Goal: Register for event/course

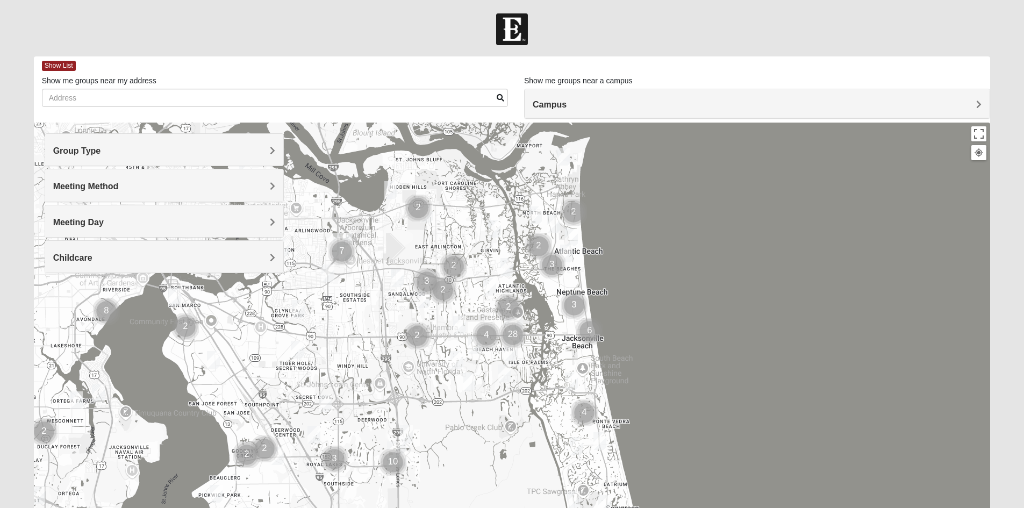
click at [201, 162] on div "Group Type" at bounding box center [164, 150] width 238 height 32
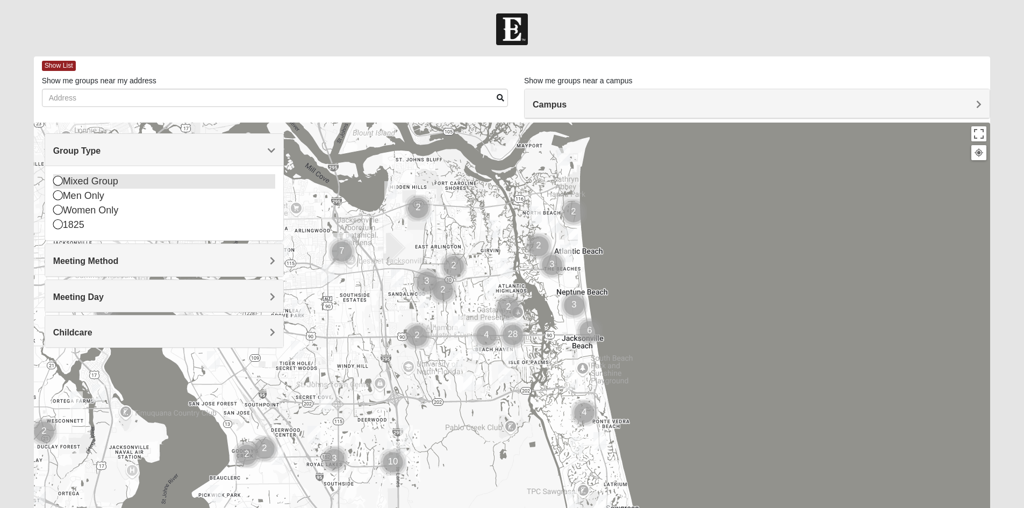
click at [63, 181] on div "Mixed Group" at bounding box center [164, 181] width 222 height 15
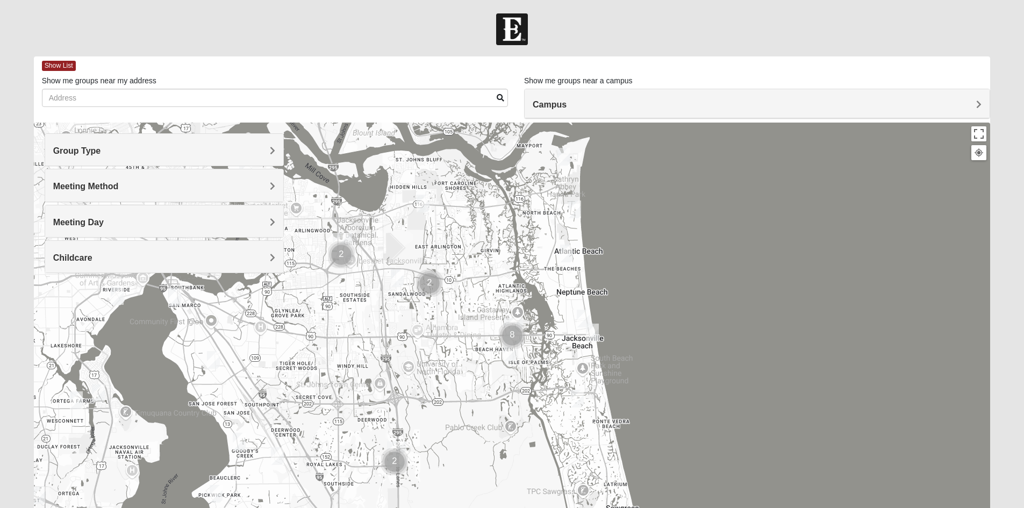
click at [226, 149] on h4 "Group Type" at bounding box center [164, 151] width 222 height 10
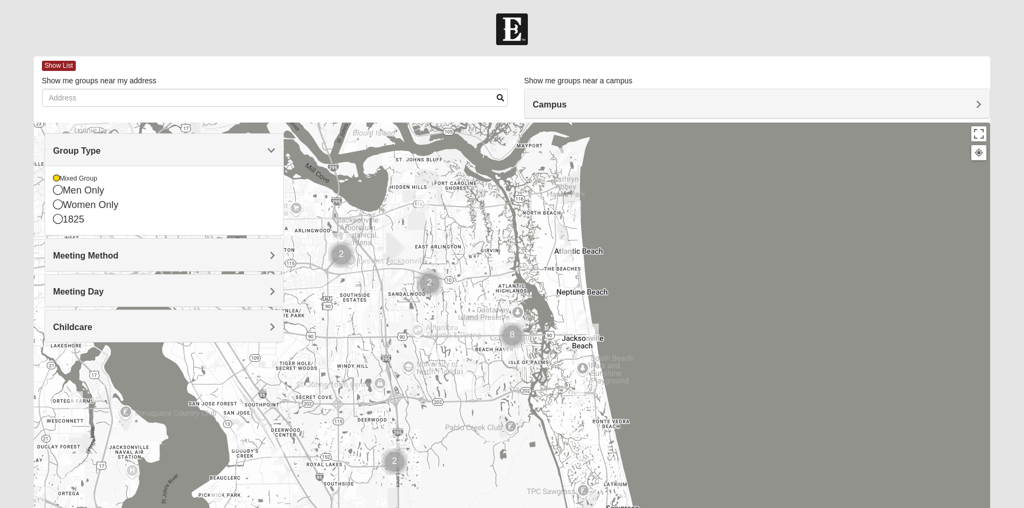
click at [226, 149] on h4 "Group Type" at bounding box center [164, 151] width 222 height 10
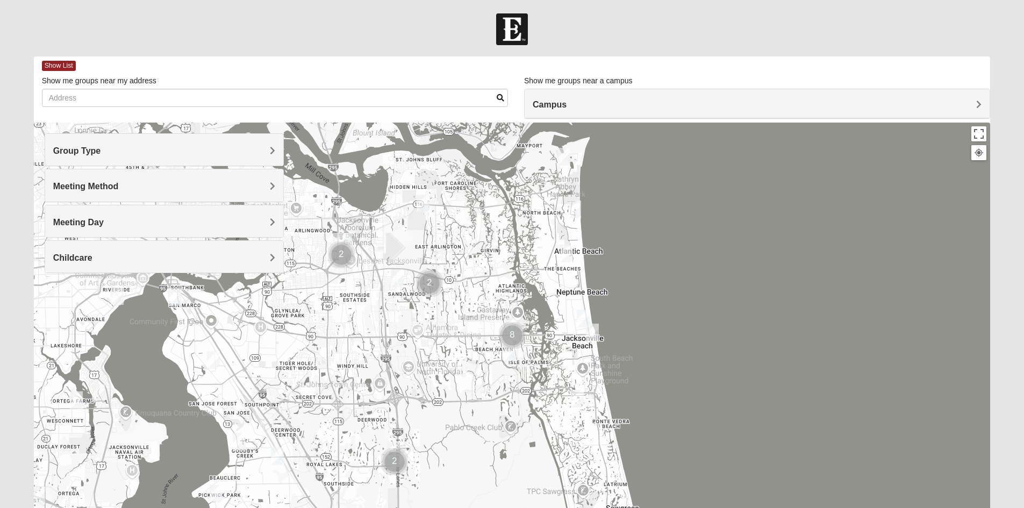
click at [218, 182] on h4 "Meeting Method" at bounding box center [164, 186] width 222 height 10
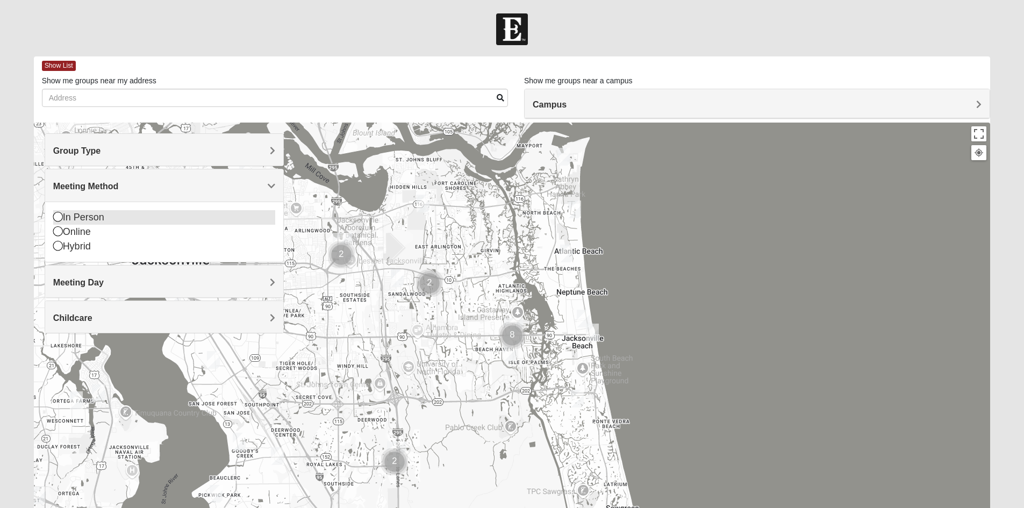
click at [97, 216] on div "In Person" at bounding box center [164, 217] width 222 height 15
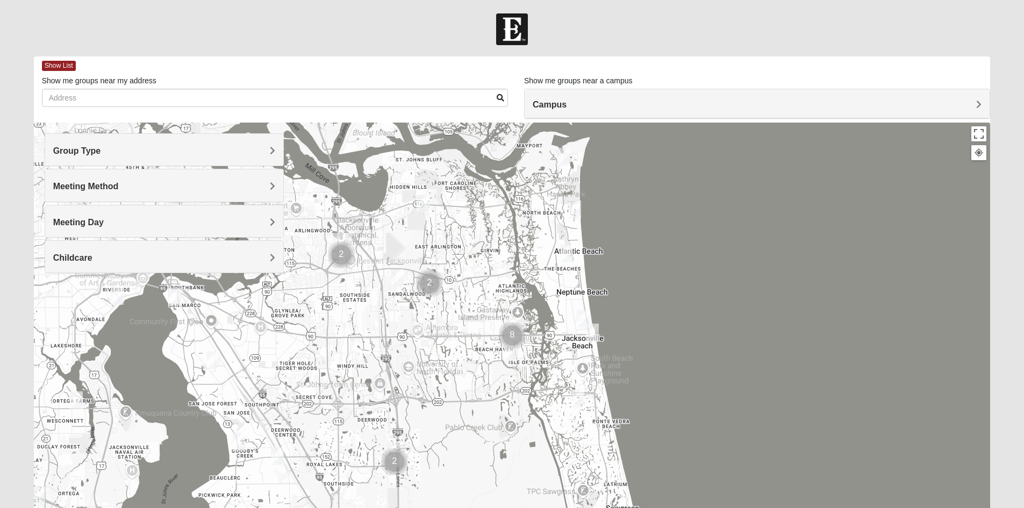
click at [165, 222] on h4 "Meeting Day" at bounding box center [164, 222] width 222 height 10
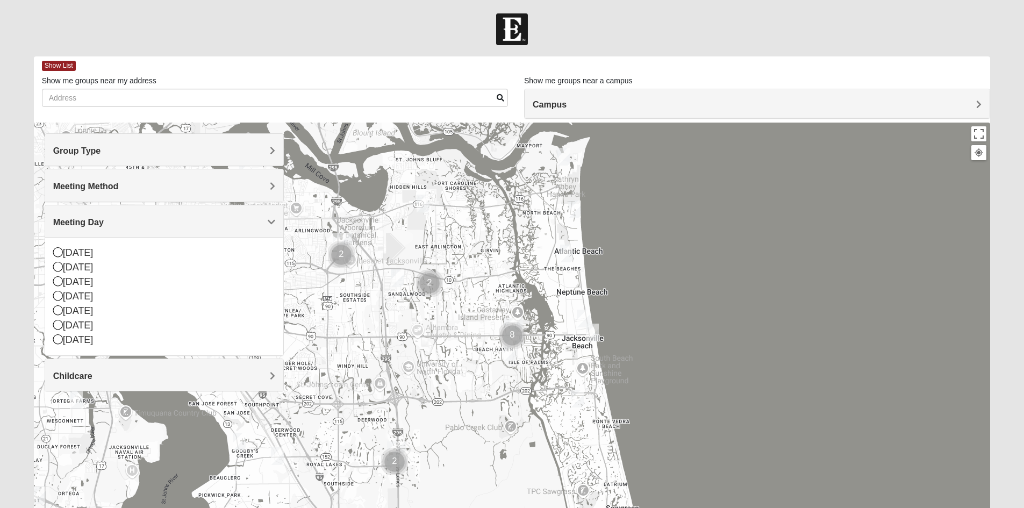
click at [165, 222] on h4 "Meeting Day" at bounding box center [164, 222] width 222 height 10
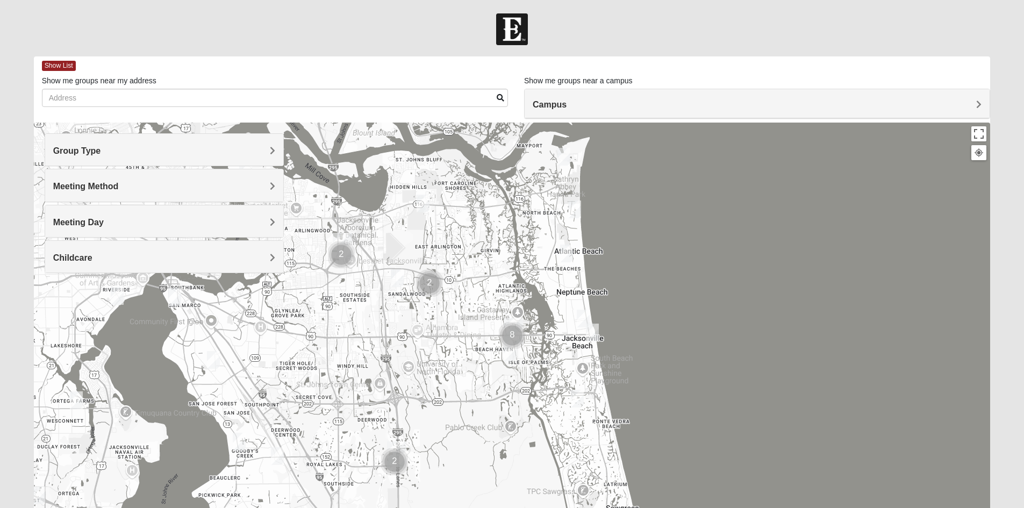
click at [155, 255] on h4 "Childcare" at bounding box center [164, 258] width 222 height 10
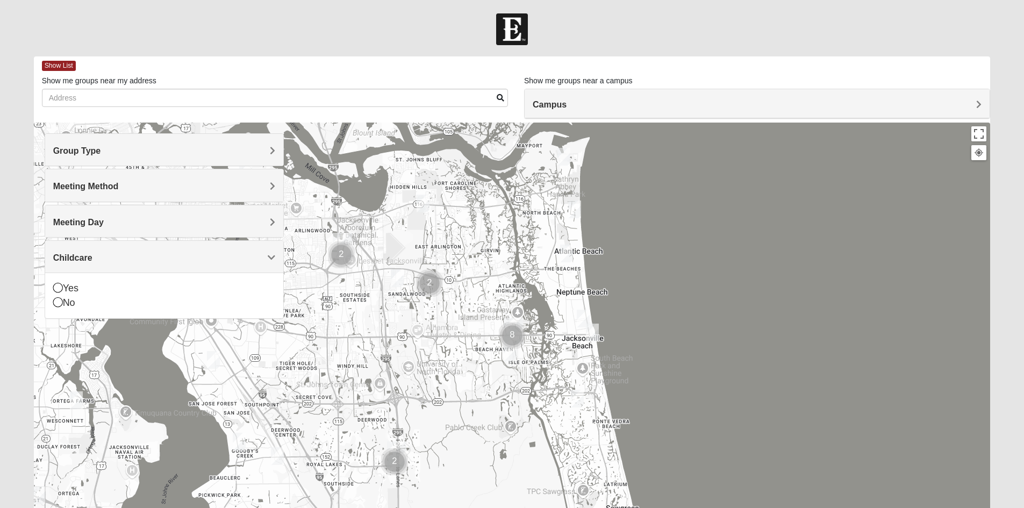
click at [156, 267] on div "Childcare" at bounding box center [164, 257] width 238 height 32
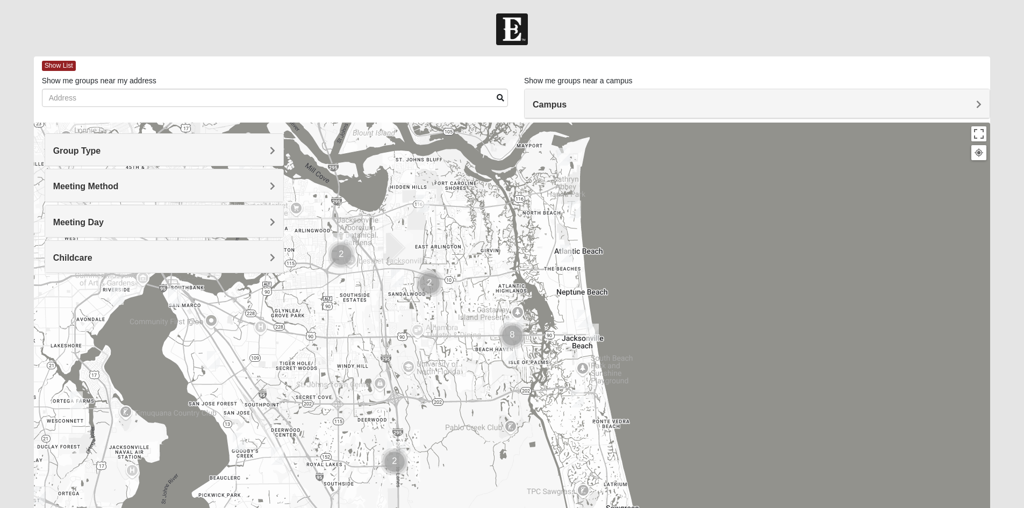
click at [393, 460] on img "Cluster of 2 groups" at bounding box center [394, 461] width 35 height 35
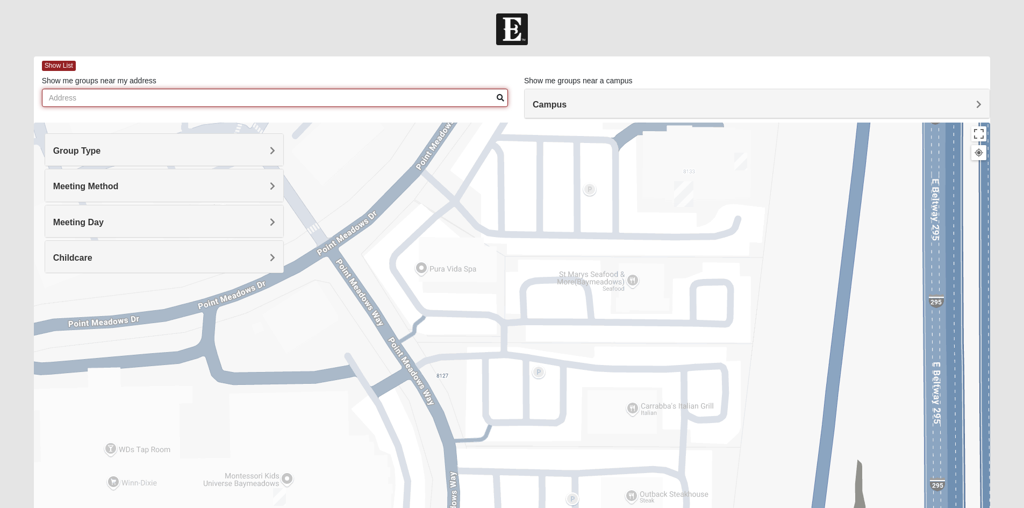
click at [159, 101] on input "Show me groups near my address" at bounding box center [275, 98] width 466 height 18
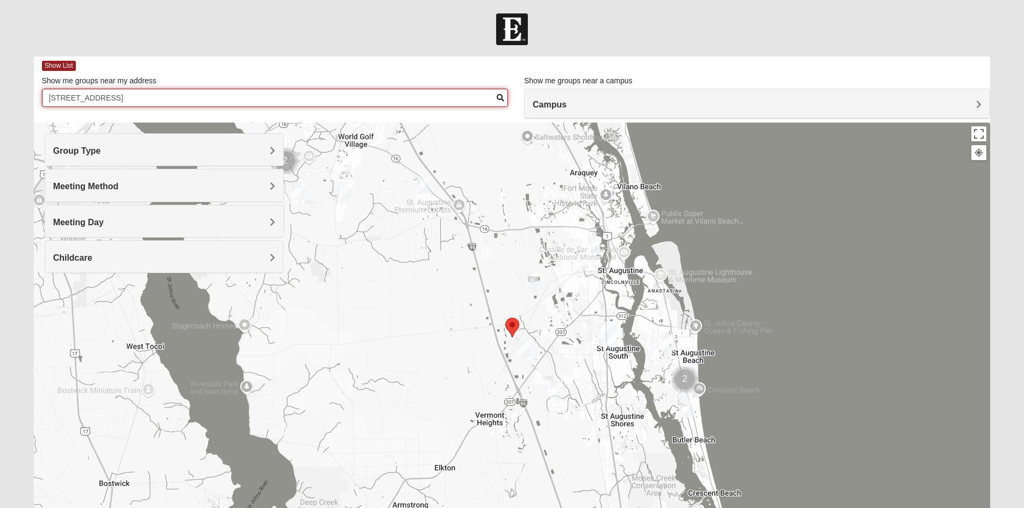
type input "2256 Deerwood Acres Dr St Augustine Fl 32084"
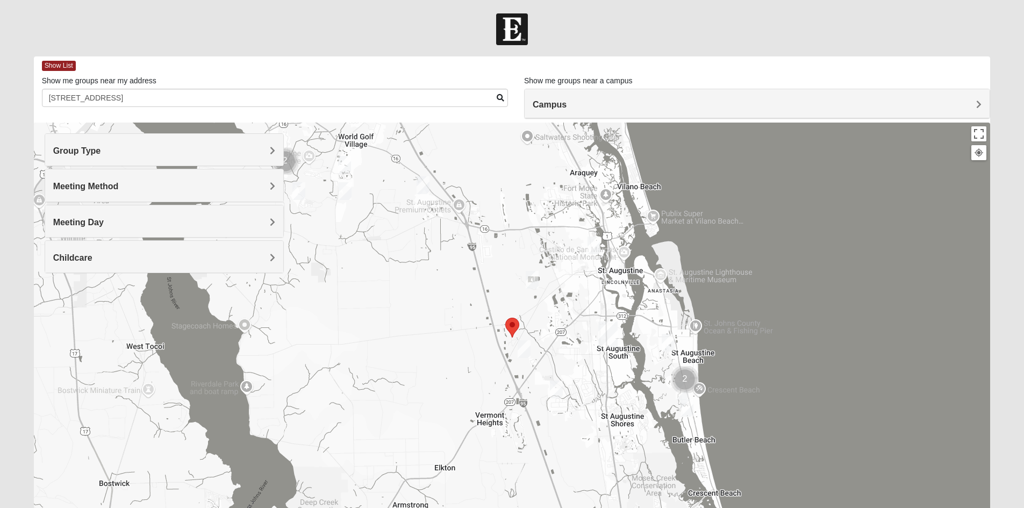
click at [499, 98] on span at bounding box center [501, 98] width 8 height 8
click at [881, 107] on h4 "Campus" at bounding box center [757, 104] width 449 height 10
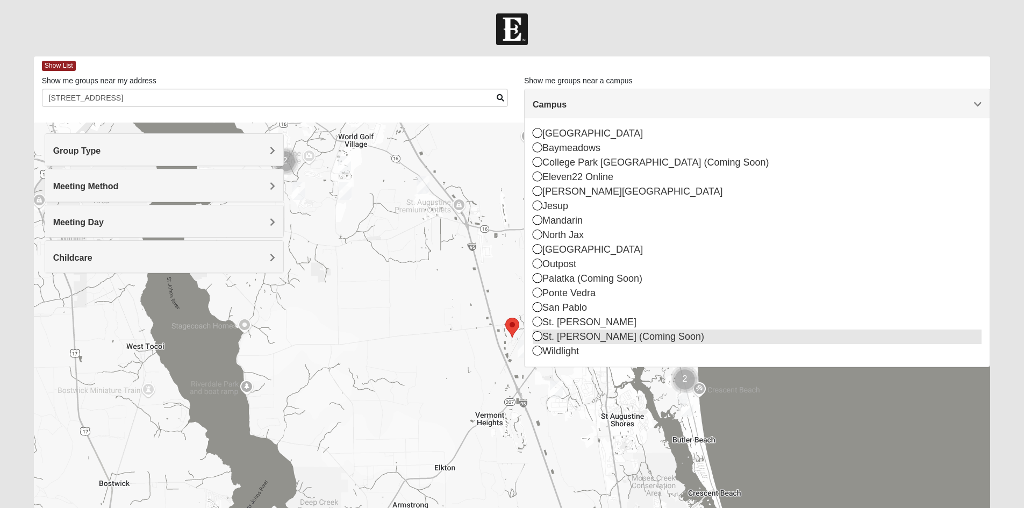
click at [655, 343] on div "St. [PERSON_NAME] (Coming Soon)" at bounding box center [757, 337] width 449 height 15
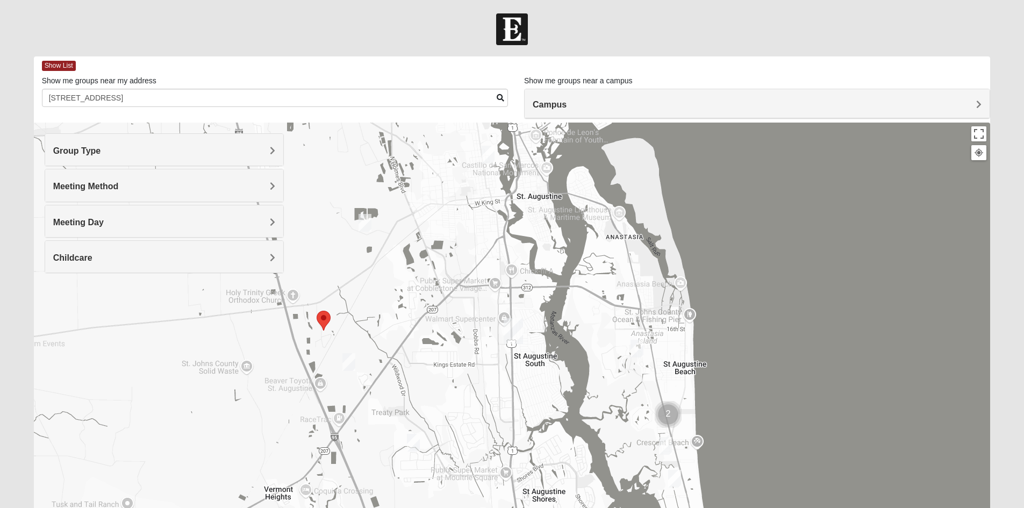
click at [321, 320] on img "Selected Address" at bounding box center [323, 320] width 23 height 28
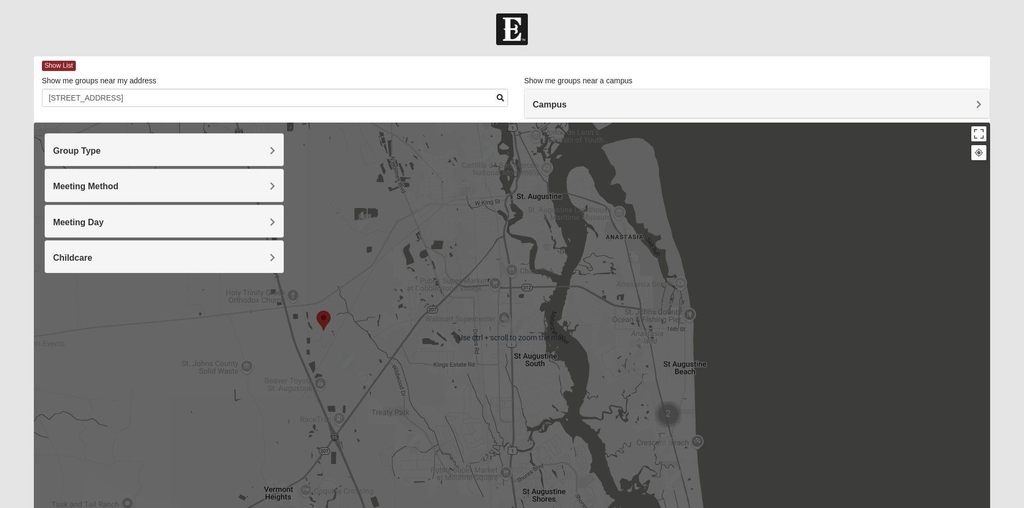
click at [355, 318] on div at bounding box center [512, 338] width 957 height 430
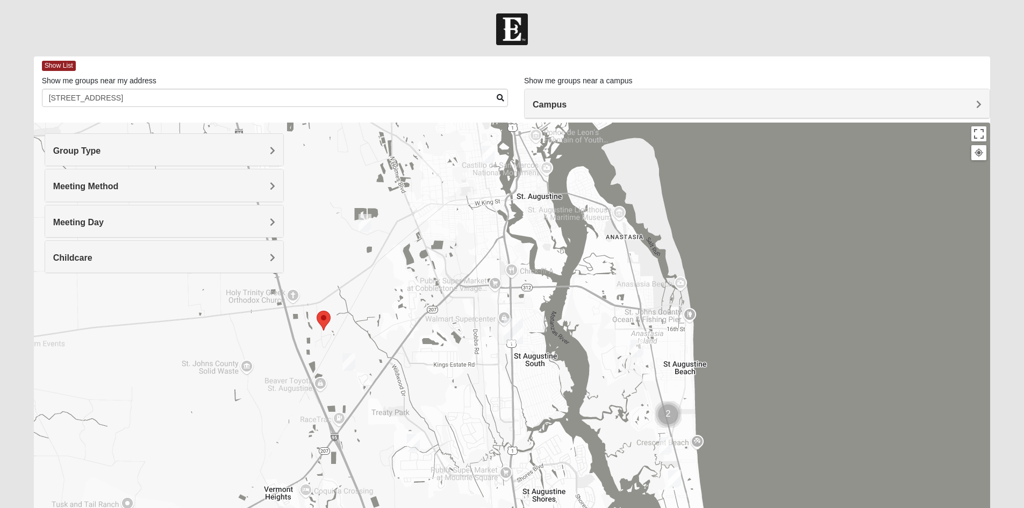
click at [322, 322] on img "Selected Address" at bounding box center [323, 320] width 23 height 28
click at [323, 316] on img "Selected Address" at bounding box center [323, 320] width 23 height 28
click at [58, 64] on span "Show List" at bounding box center [59, 66] width 34 height 10
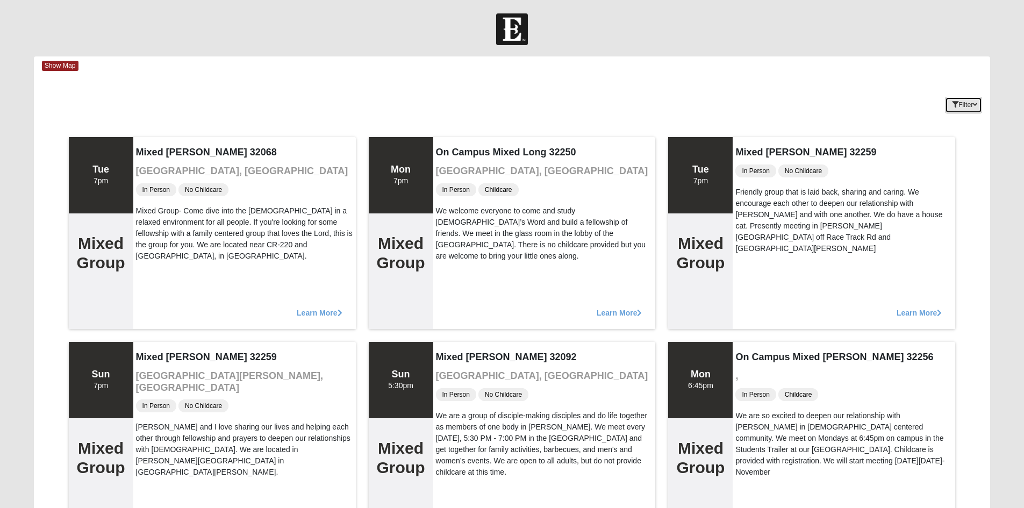
click at [969, 100] on button "Filter" at bounding box center [963, 105] width 37 height 17
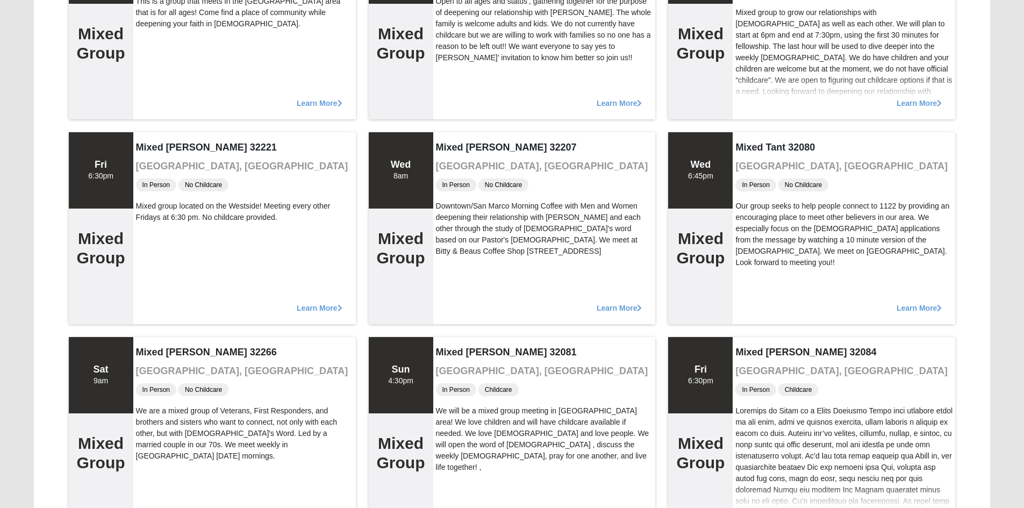
scroll to position [2366, 0]
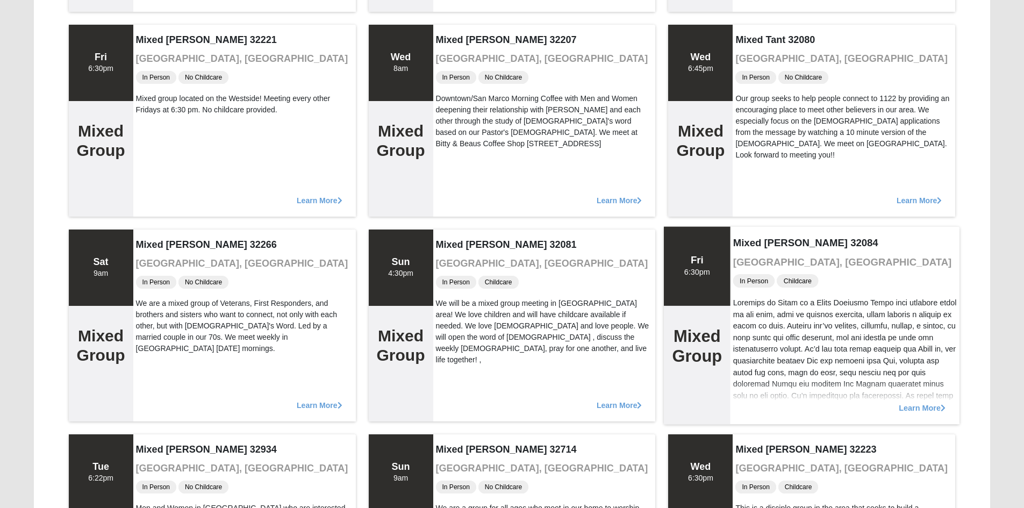
click at [923, 402] on span "Learn More" at bounding box center [923, 402] width 47 height 0
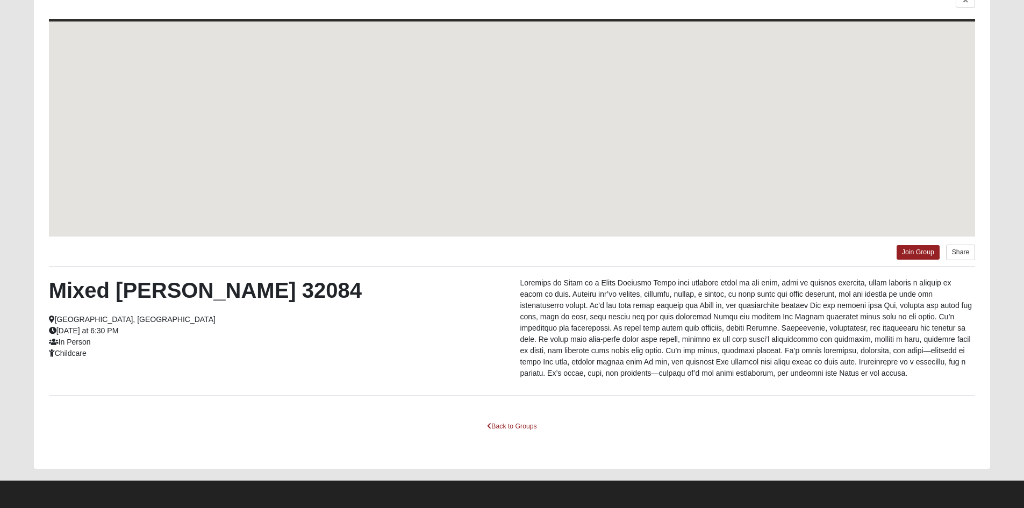
scroll to position [96, 0]
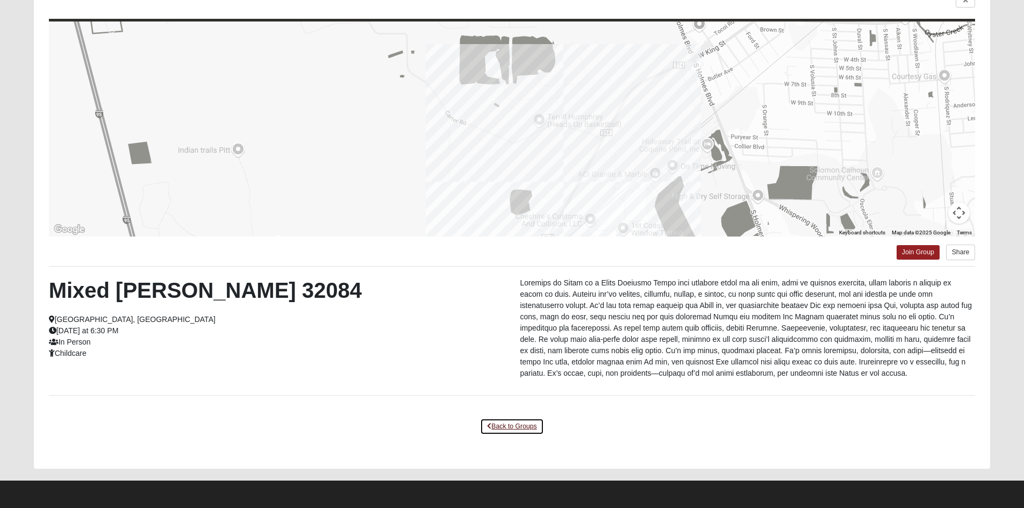
click at [537, 426] on link "Back to Groups" at bounding box center [511, 426] width 63 height 17
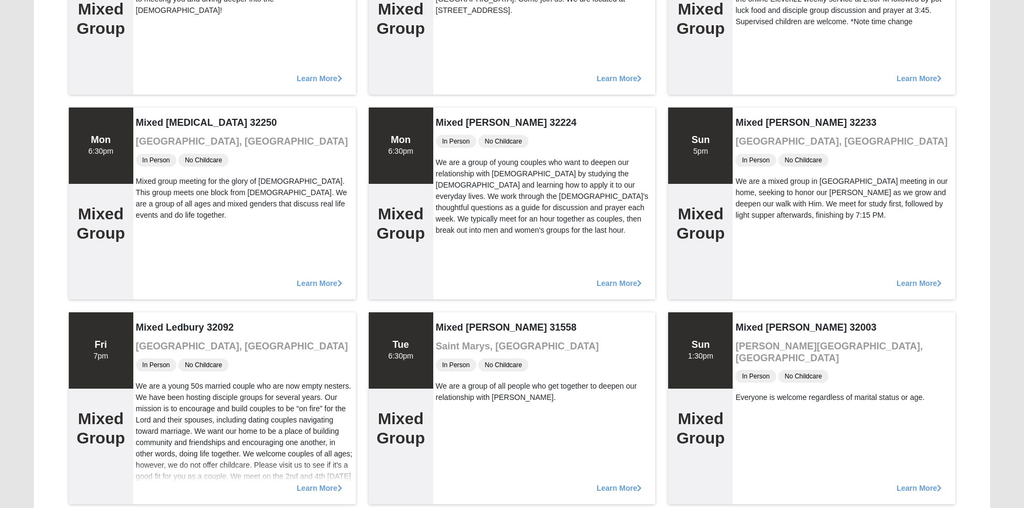
scroll to position [957, 0]
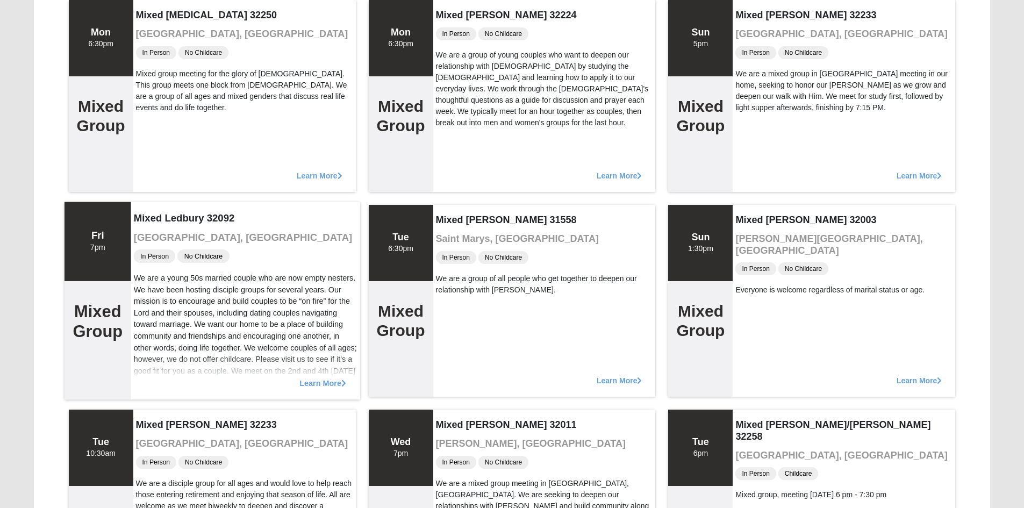
click at [341, 386] on icon at bounding box center [343, 383] width 5 height 8
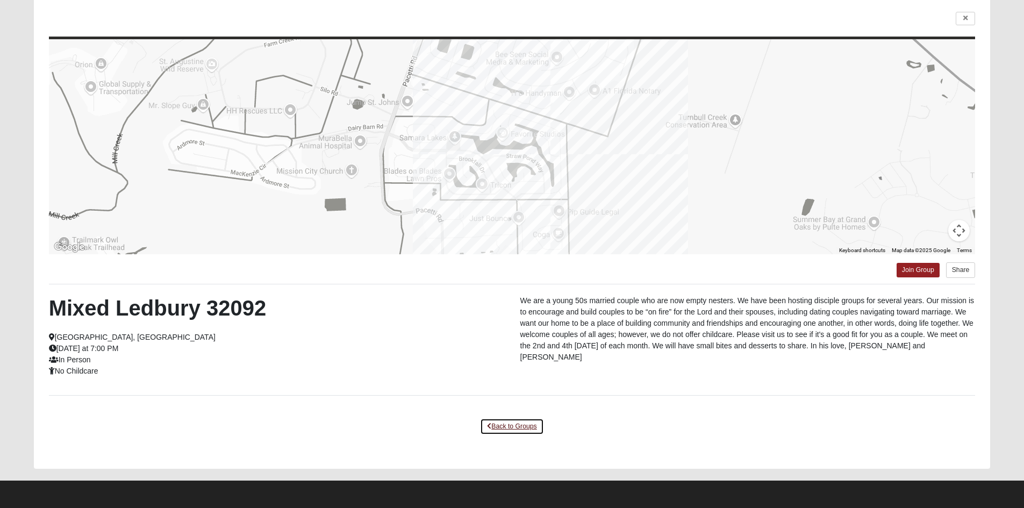
click at [515, 419] on link "Back to Groups" at bounding box center [511, 426] width 63 height 17
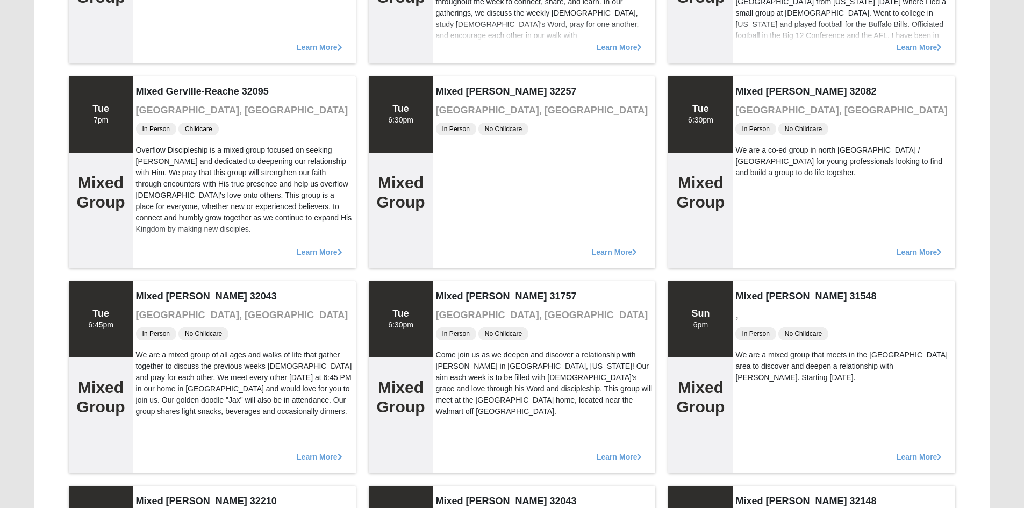
scroll to position [5538, 0]
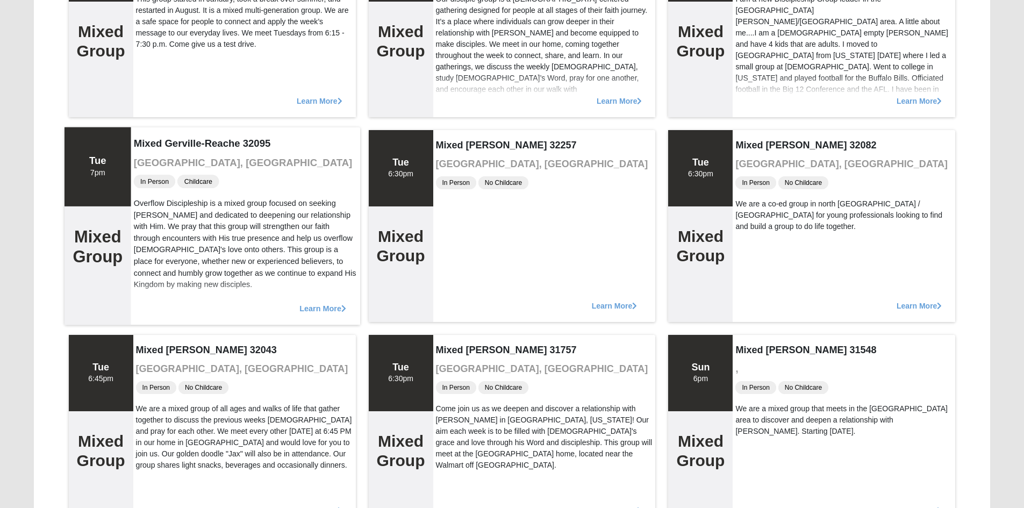
click at [333, 303] on span "Learn More" at bounding box center [323, 303] width 47 height 0
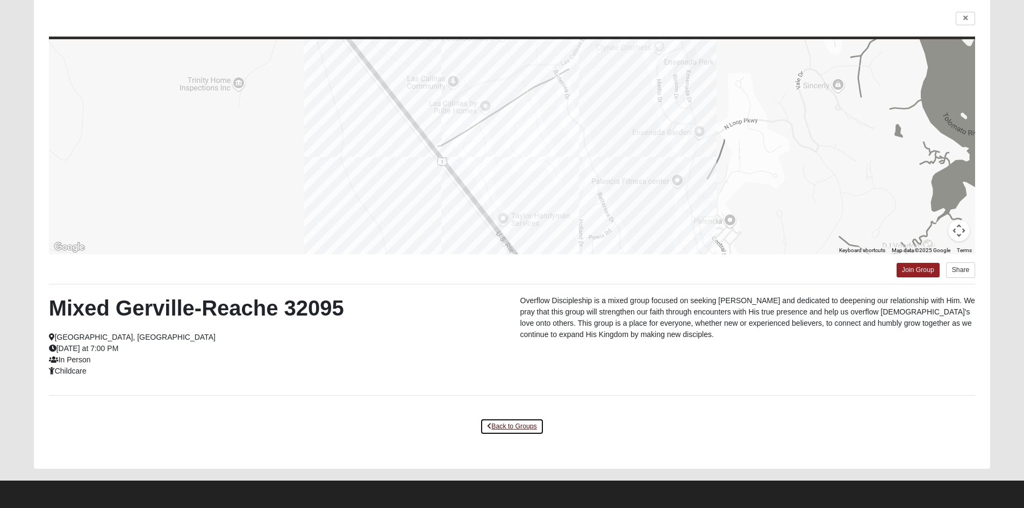
click at [530, 425] on link "Back to Groups" at bounding box center [511, 426] width 63 height 17
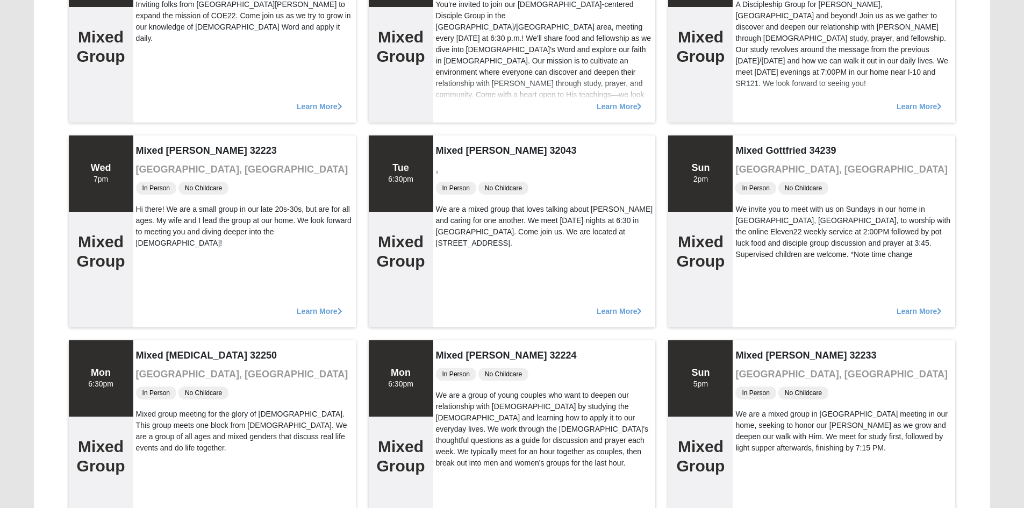
scroll to position [724, 0]
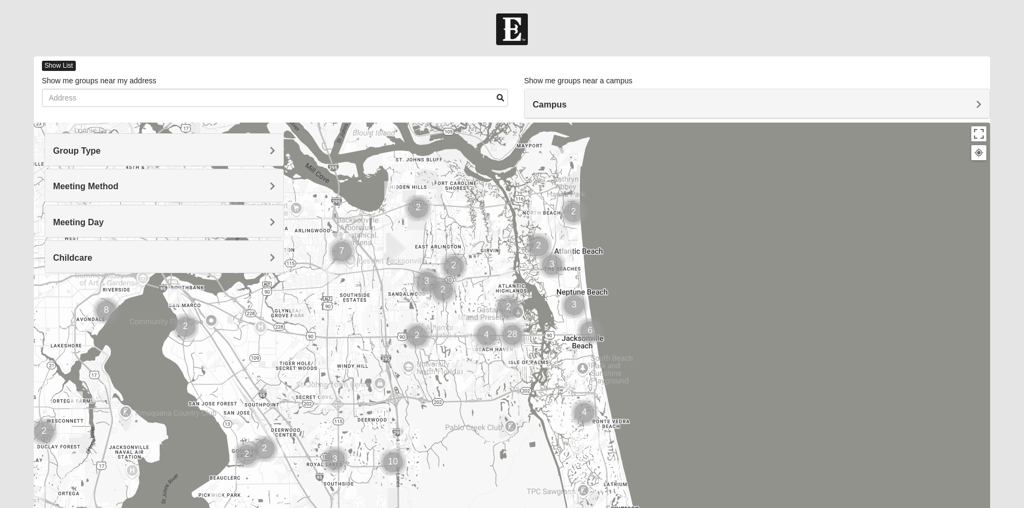
click at [65, 64] on span "Show List" at bounding box center [59, 66] width 34 height 10
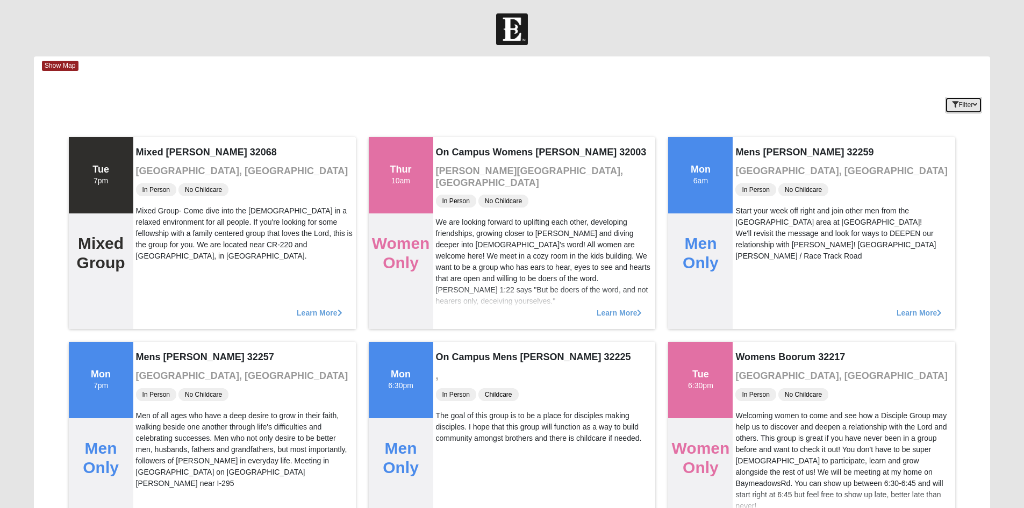
click at [967, 108] on button "Filter" at bounding box center [963, 105] width 37 height 17
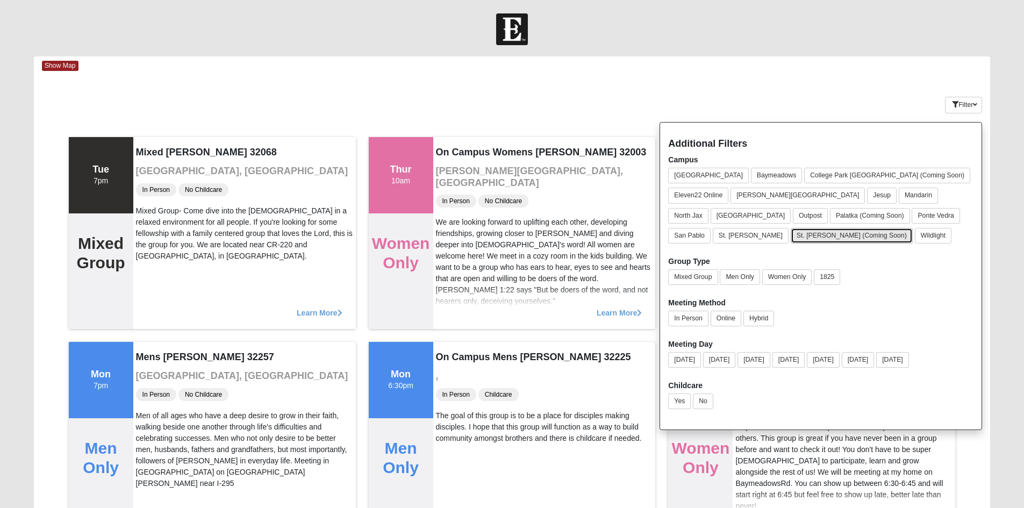
click at [791, 230] on button "St. [PERSON_NAME] (Coming Soon)" at bounding box center [852, 236] width 122 height 16
click at [703, 281] on button "Mixed Group" at bounding box center [692, 277] width 49 height 16
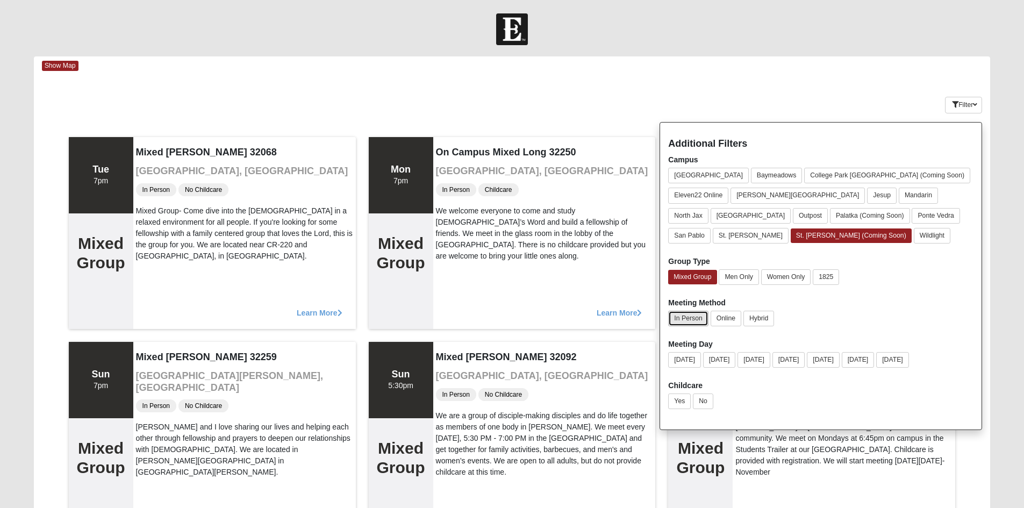
click at [692, 323] on button "In Person" at bounding box center [688, 319] width 40 height 16
click at [708, 403] on button "No" at bounding box center [703, 402] width 20 height 16
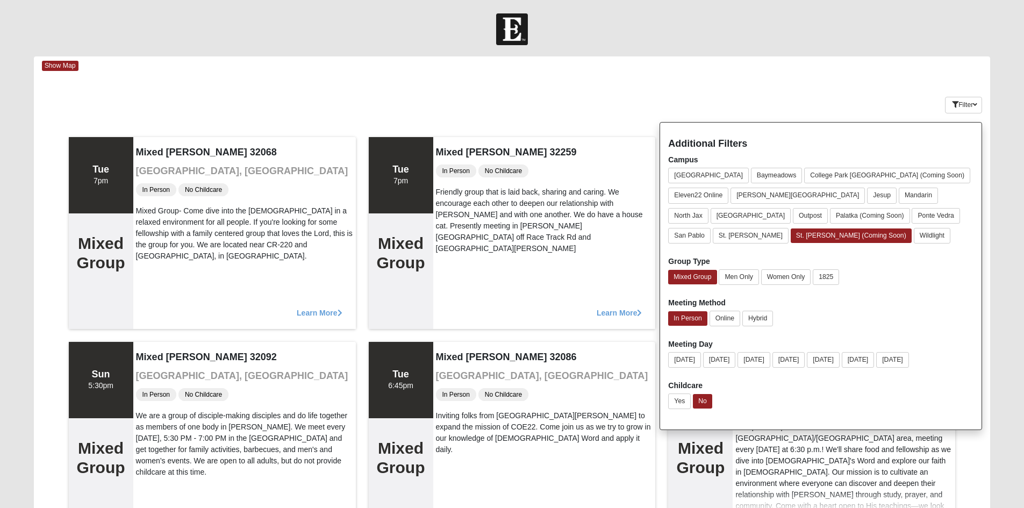
click at [788, 65] on div "Show Map" at bounding box center [516, 65] width 949 height 19
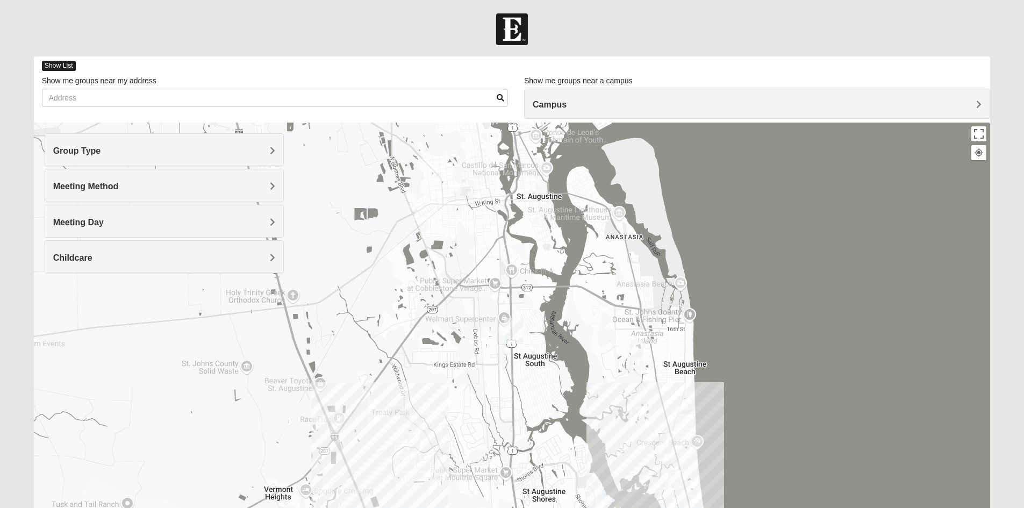
click at [64, 65] on span "Show List" at bounding box center [59, 66] width 34 height 10
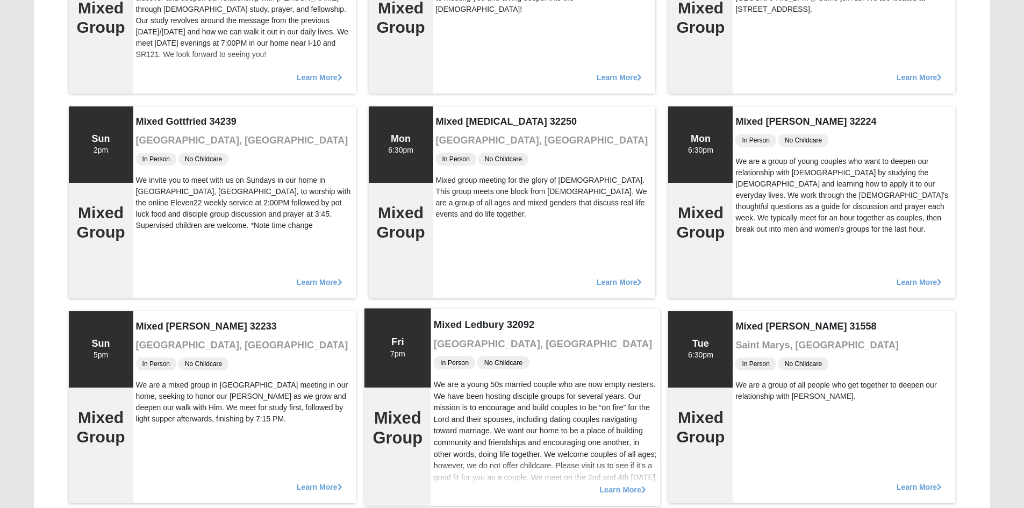
scroll to position [753, 0]
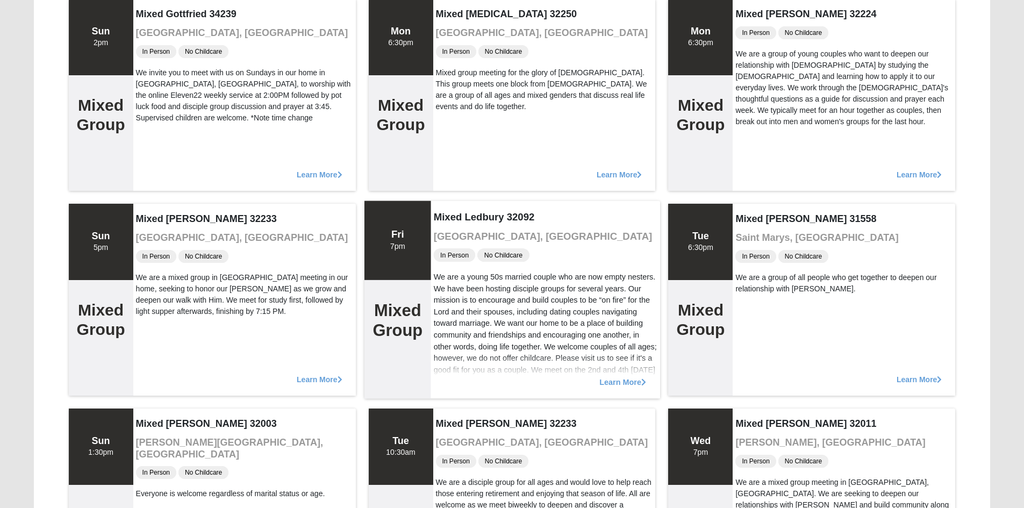
click at [621, 376] on span "Learn More" at bounding box center [623, 376] width 47 height 0
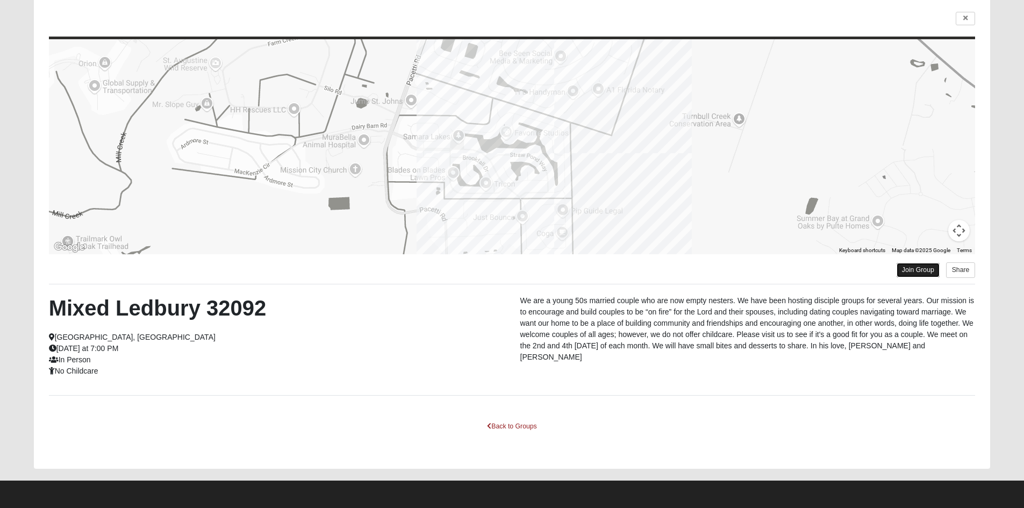
click at [917, 275] on link "Join Group" at bounding box center [918, 270] width 43 height 15
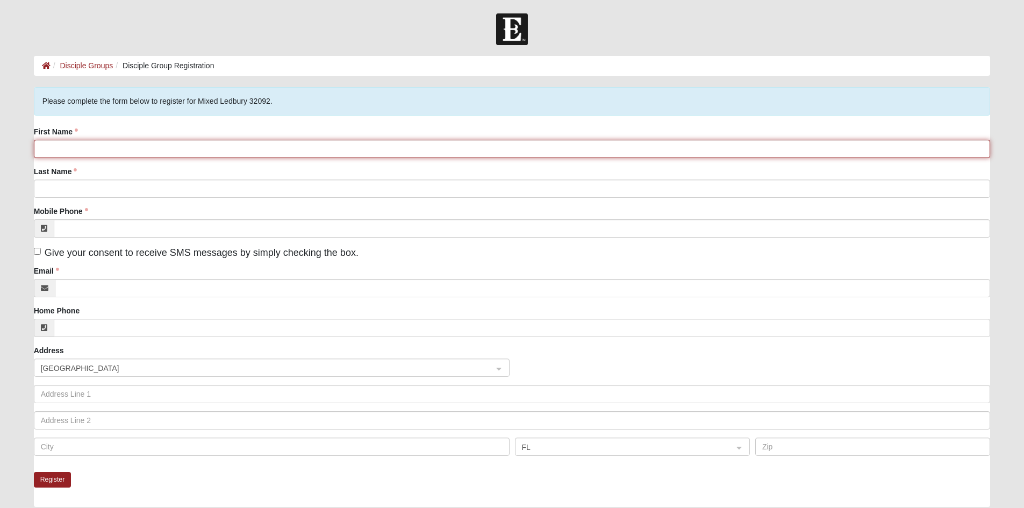
click at [281, 154] on input "First Name" at bounding box center [512, 149] width 957 height 18
type input "[PERSON_NAME]"
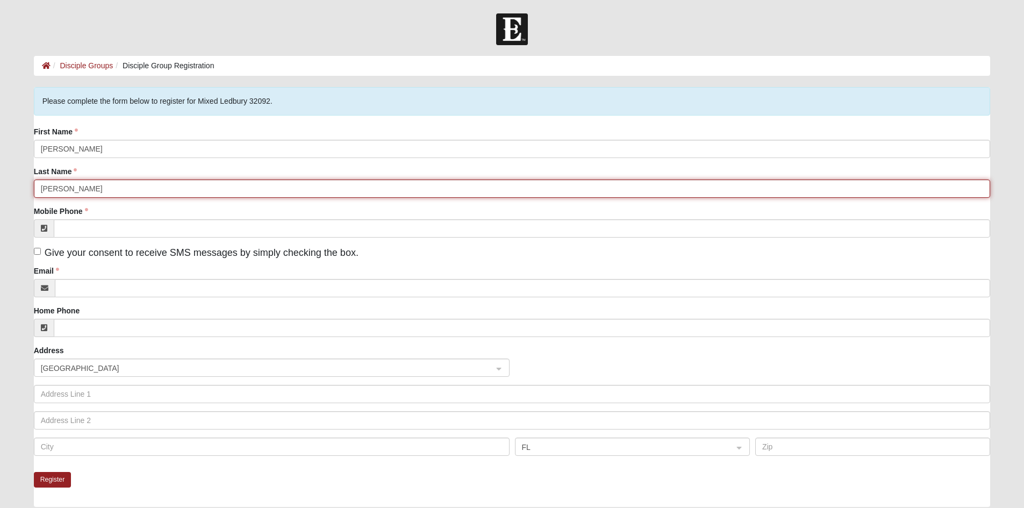
type input "Cooper"
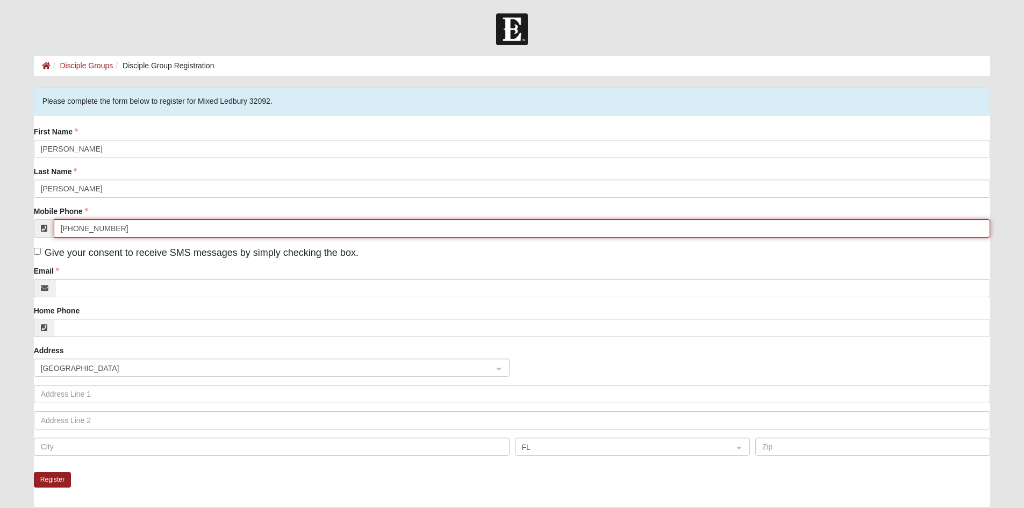
type input "(904) 501-5824"
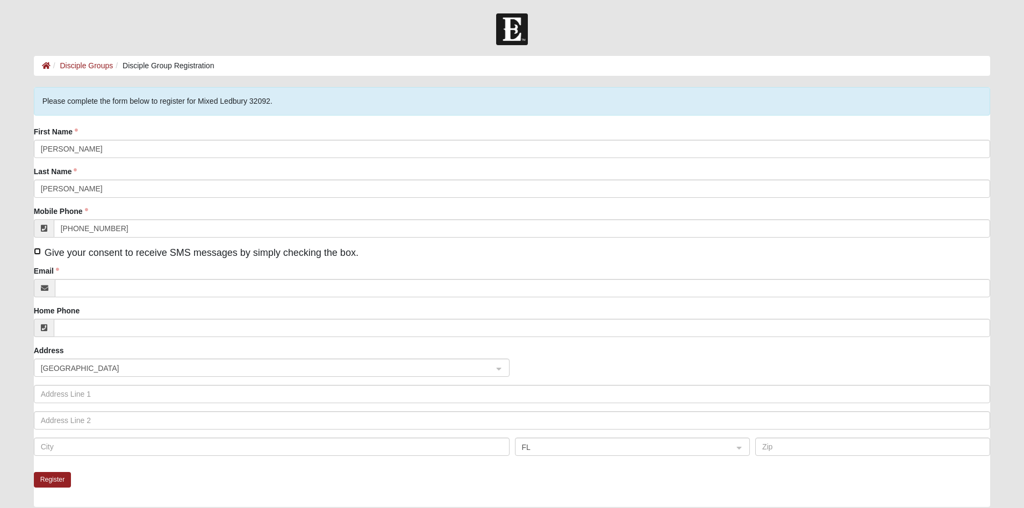
click at [39, 251] on input "Give your consent to receive SMS messages by simply checking the box." at bounding box center [37, 251] width 7 height 7
checkbox input "true"
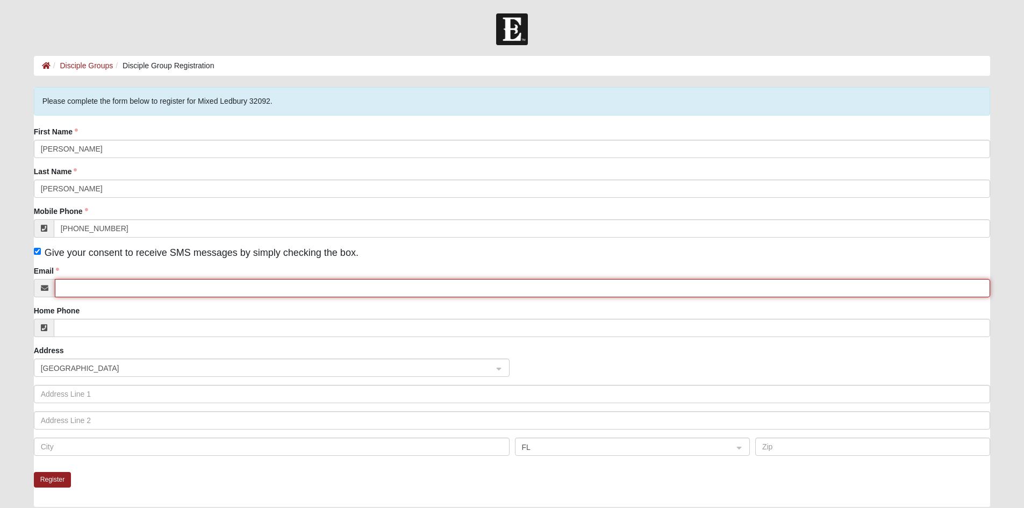
click at [124, 290] on input "Email" at bounding box center [523, 288] width 936 height 18
type input "g8ter31@gmail.com"
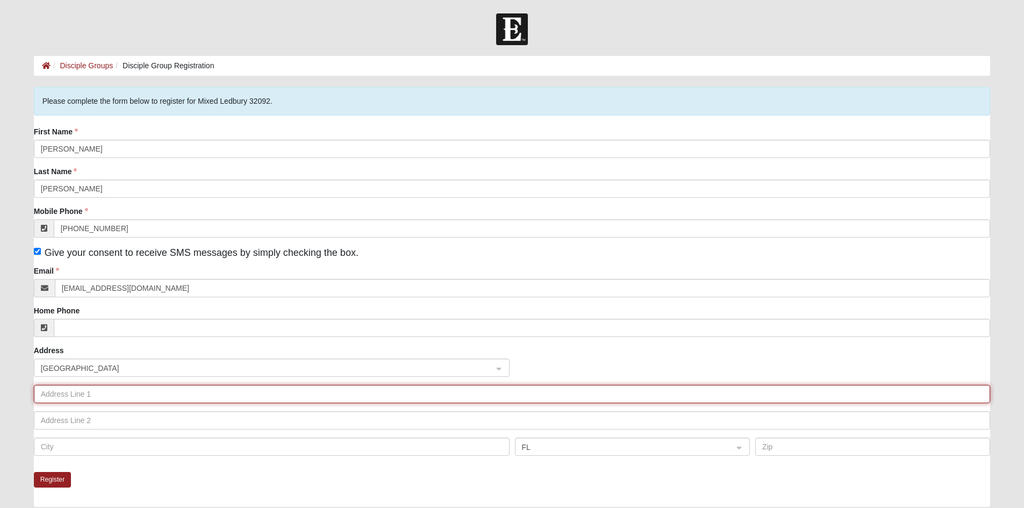
type input "[STREET_ADDRESS]"
type input "Saint Augustine"
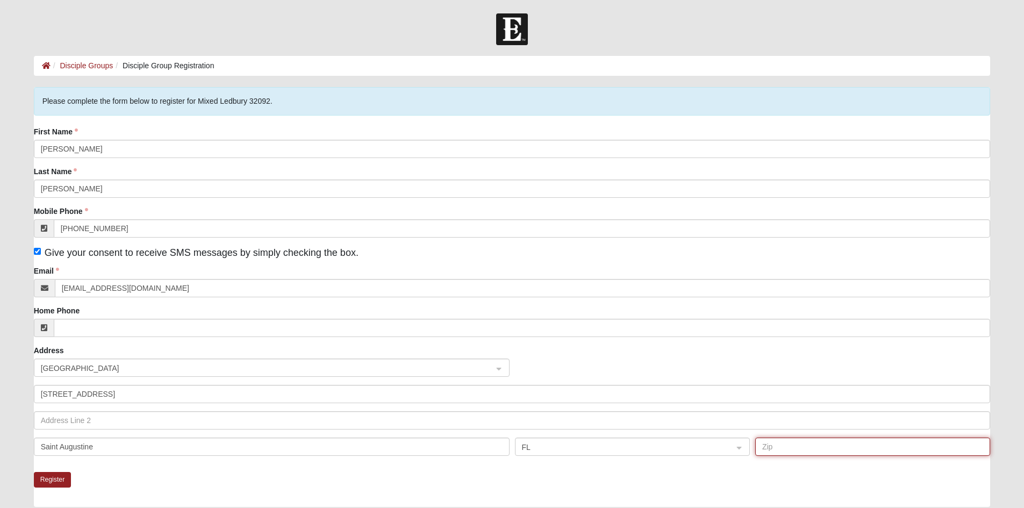
type input "32084"
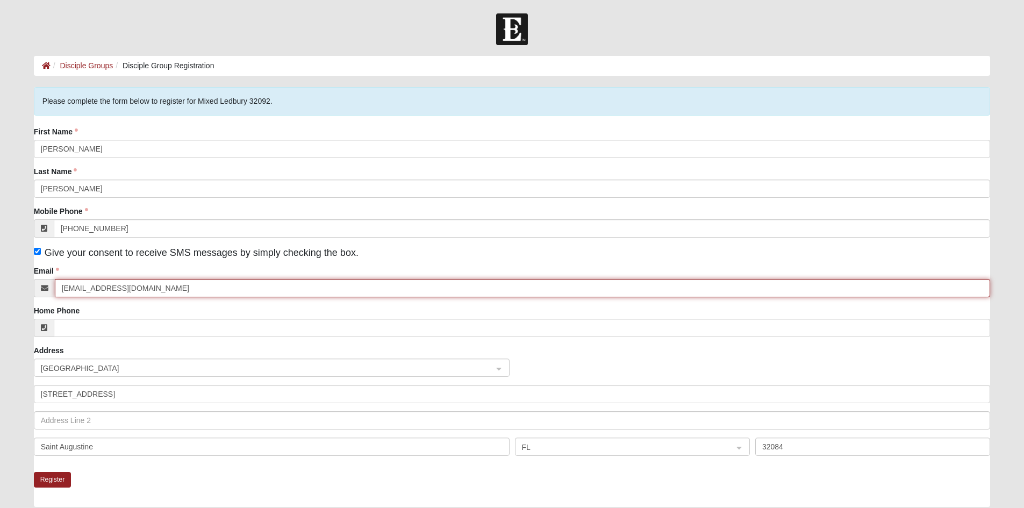
scroll to position [54, 0]
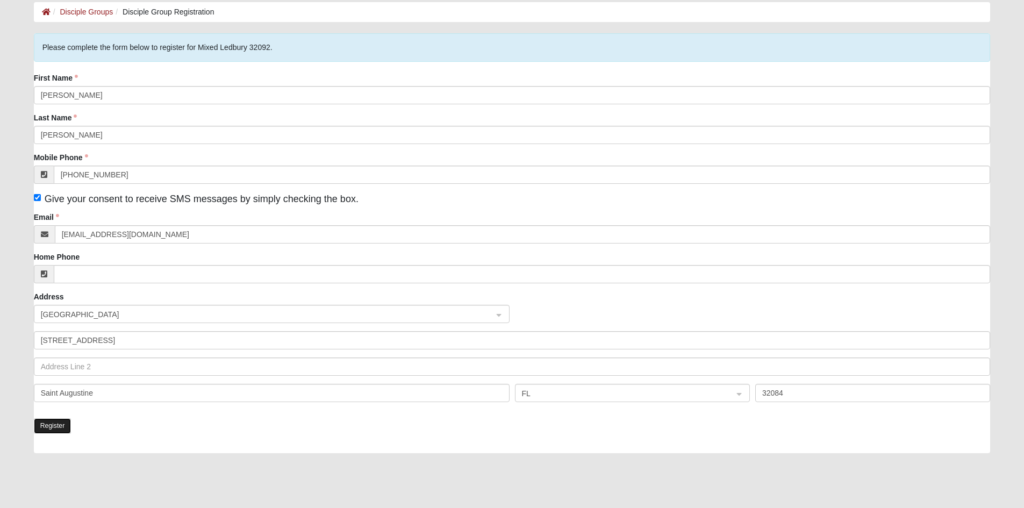
click at [55, 425] on button "Register" at bounding box center [53, 426] width 38 height 16
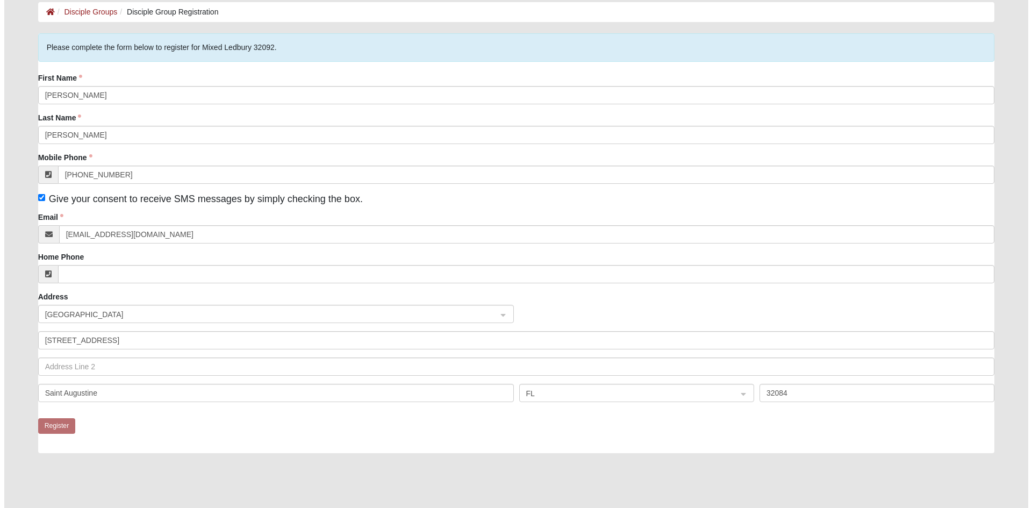
scroll to position [0, 0]
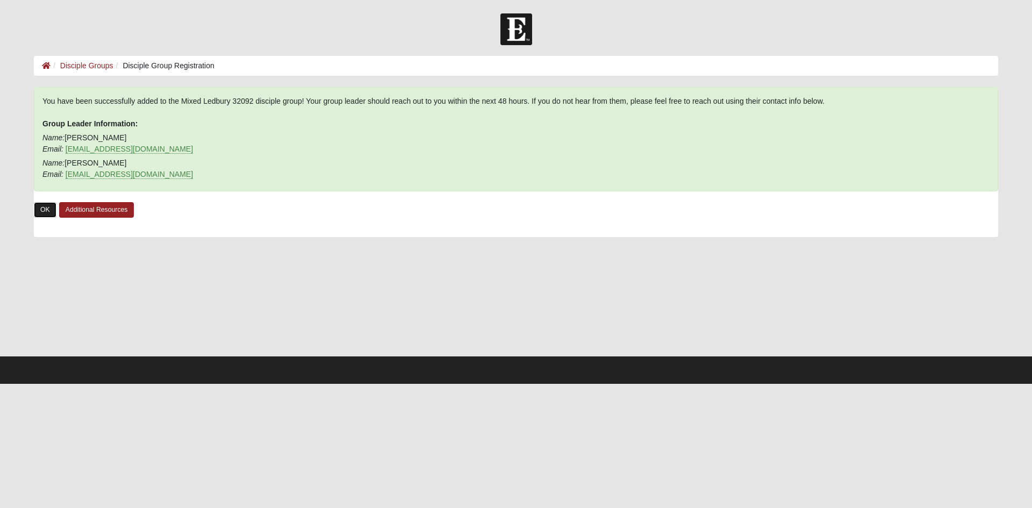
click at [44, 215] on link "OK" at bounding box center [45, 210] width 23 height 16
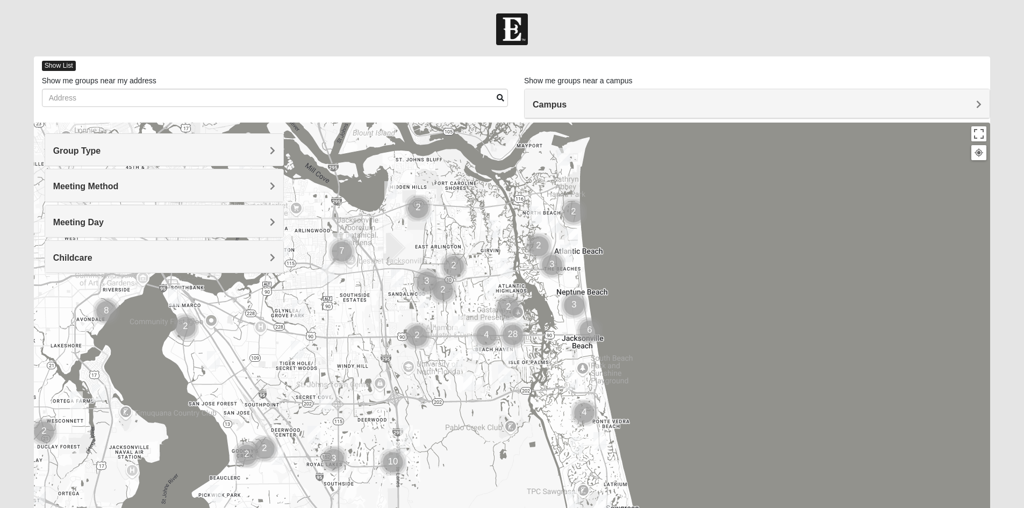
click at [65, 67] on span "Show List" at bounding box center [59, 66] width 34 height 10
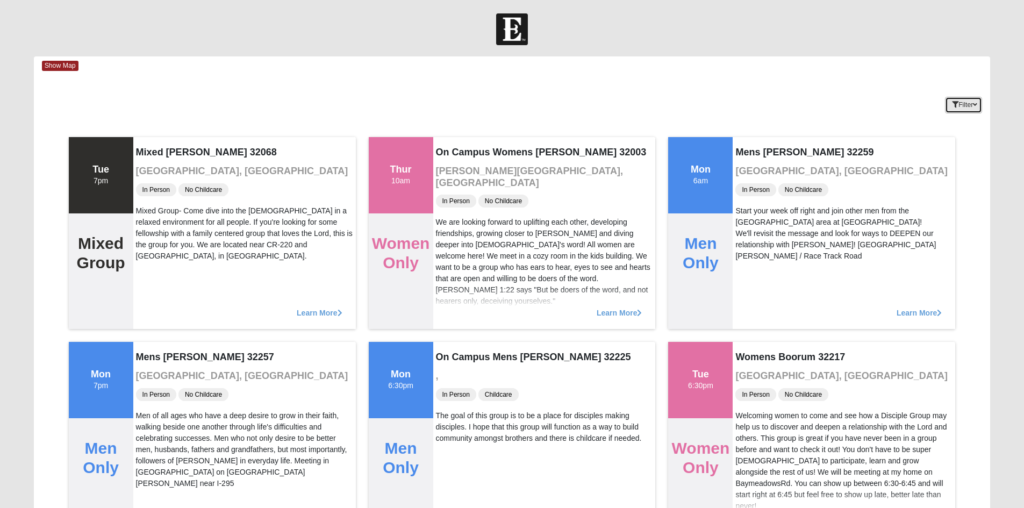
click at [965, 112] on button "Filter" at bounding box center [963, 105] width 37 height 17
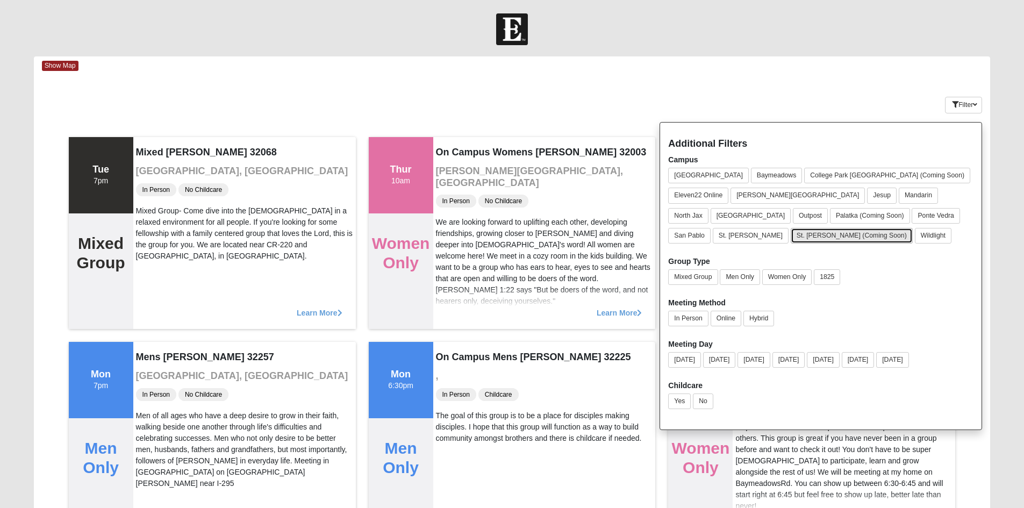
click at [791, 232] on button "St. [PERSON_NAME] (Coming Soon)" at bounding box center [852, 236] width 122 height 16
click at [701, 273] on button "Mixed Group" at bounding box center [692, 277] width 49 height 16
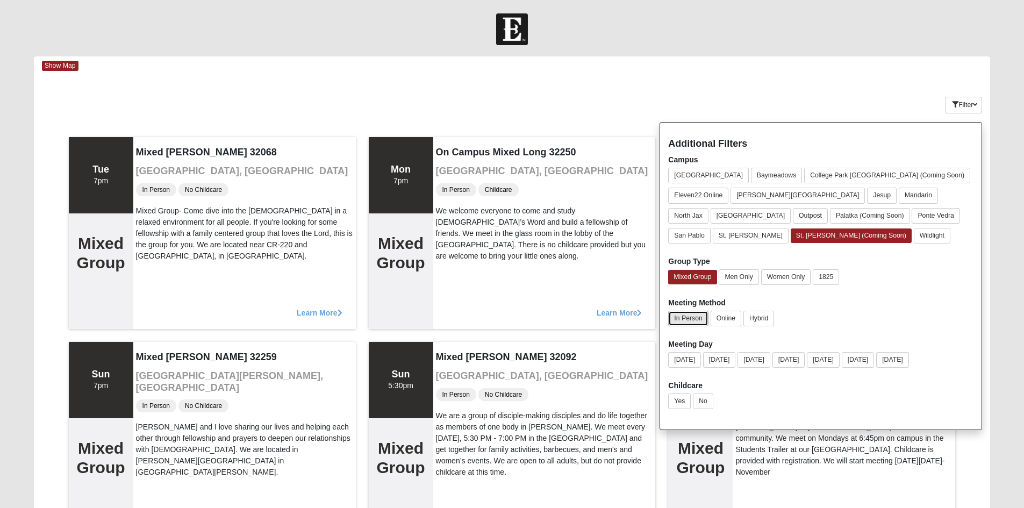
click at [693, 319] on button "In Person" at bounding box center [688, 319] width 40 height 16
click at [702, 402] on button "No" at bounding box center [703, 402] width 20 height 16
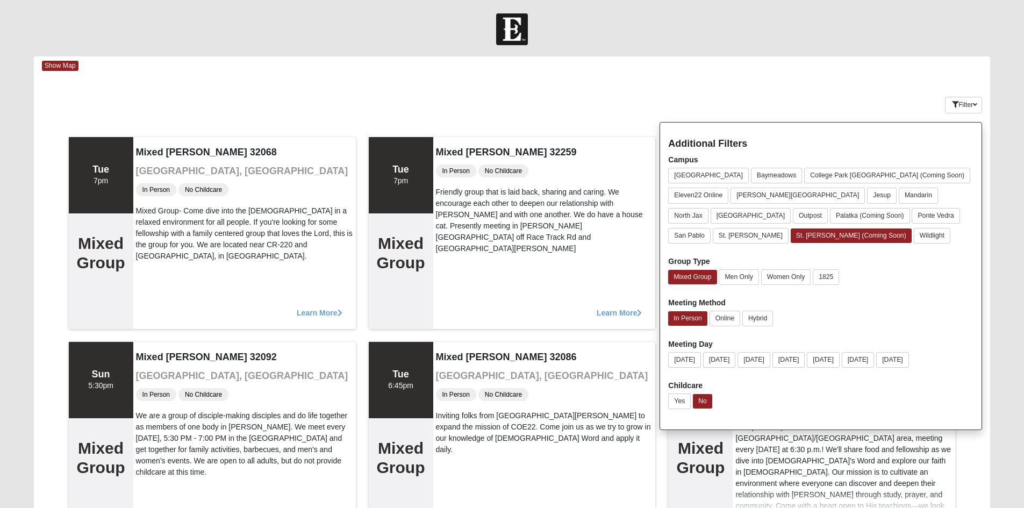
click at [798, 111] on div "Keywords Filter Additional Filters Campus Arlington Baymeadows College Park Orl…" at bounding box center [512, 102] width 957 height 39
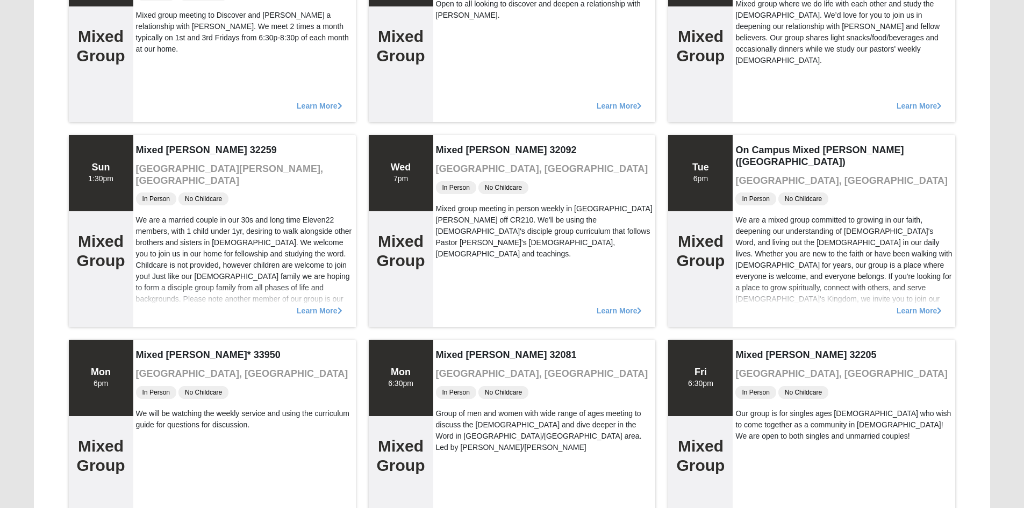
scroll to position [3334, 0]
